Goal: Find specific page/section: Find specific page/section

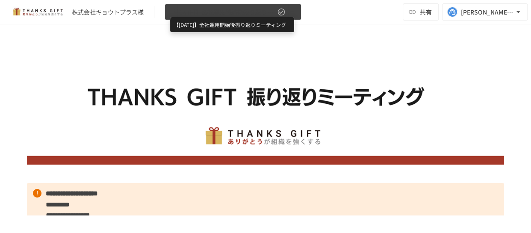
click at [227, 14] on span "【[DATE]】全社運用開始後振り返りミーティング" at bounding box center [222, 12] width 105 height 11
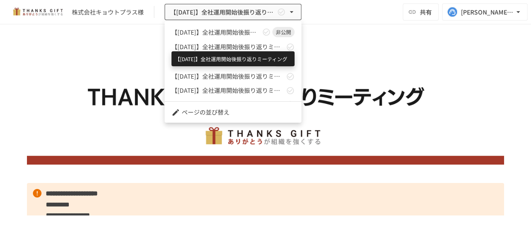
click at [223, 47] on span "【[DATE]】全社運用開始後振り返りミーティング" at bounding box center [228, 46] width 113 height 9
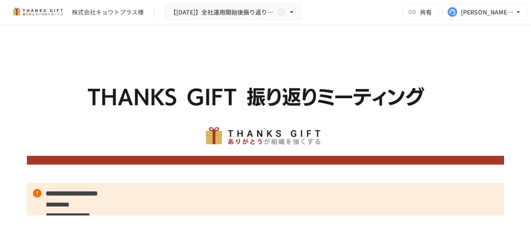
drag, startPoint x: 496, startPoint y: 149, endPoint x: 475, endPoint y: -2, distance: 152.1
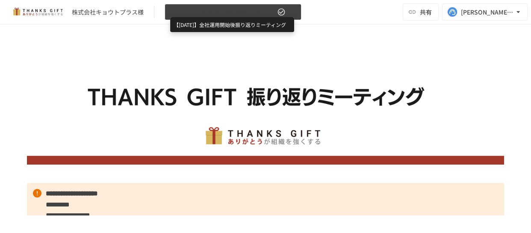
click at [228, 9] on span "【[DATE]】全社運用開始後振り返りミーティング" at bounding box center [222, 12] width 105 height 11
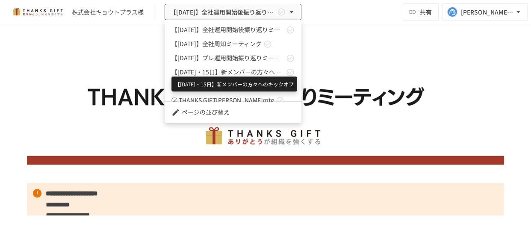
scroll to position [362, 0]
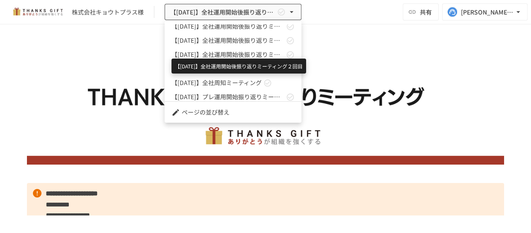
click at [244, 56] on span "【[DATE]】全社運用開始後振り返りミーティング２回目" at bounding box center [228, 54] width 113 height 9
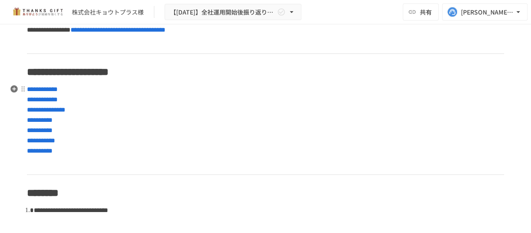
scroll to position [311, 0]
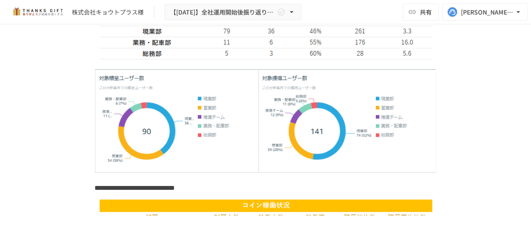
scroll to position [1906, 0]
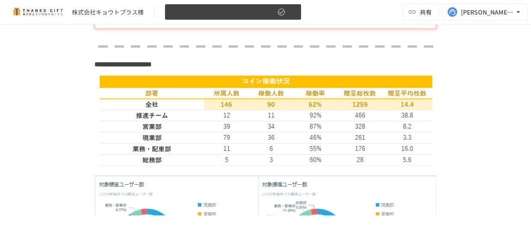
click at [276, 12] on button "【[DATE]】全社運用開始後振り返りミーティング２回目" at bounding box center [233, 12] width 137 height 17
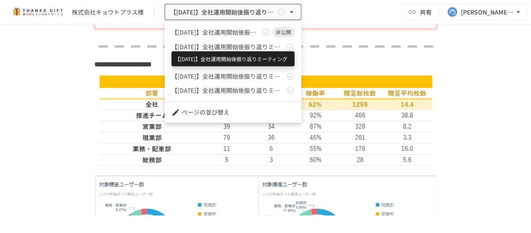
click at [234, 45] on span "【[DATE]】全社運用開始後振り返りミーティング" at bounding box center [228, 46] width 113 height 9
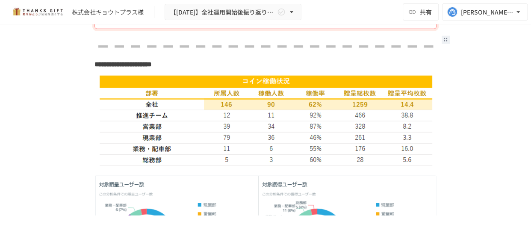
click at [499, 39] on div "画像/GIFファイルを選択する" at bounding box center [266, 47] width 522 height 17
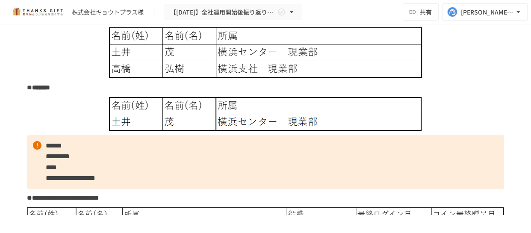
scroll to position [1555, 0]
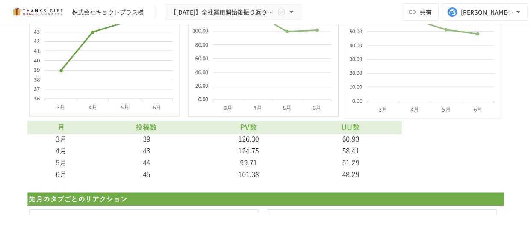
scroll to position [5095, 0]
